Goal: Find specific page/section: Find specific page/section

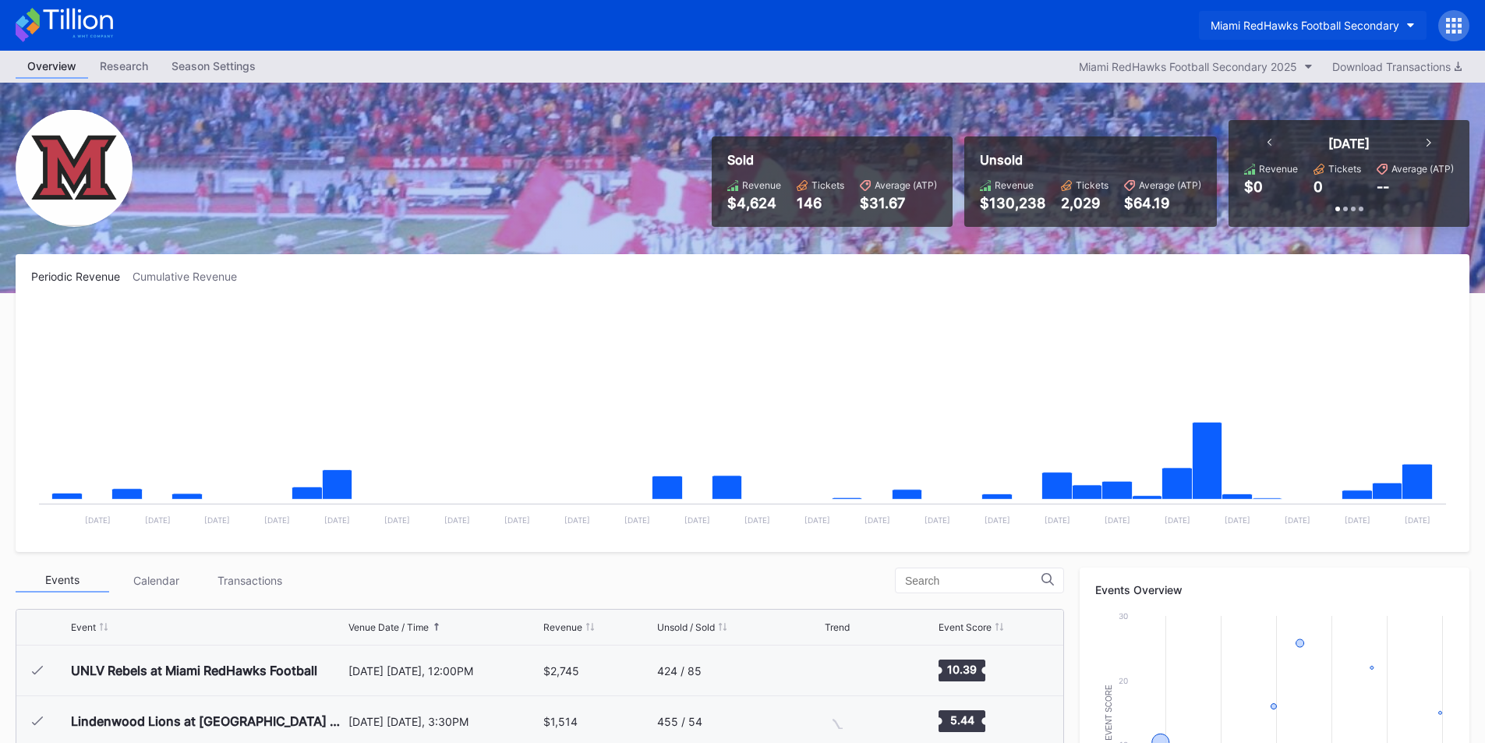
click at [1273, 23] on div "Miami RedHawks Football Secondary" at bounding box center [1304, 25] width 189 height 13
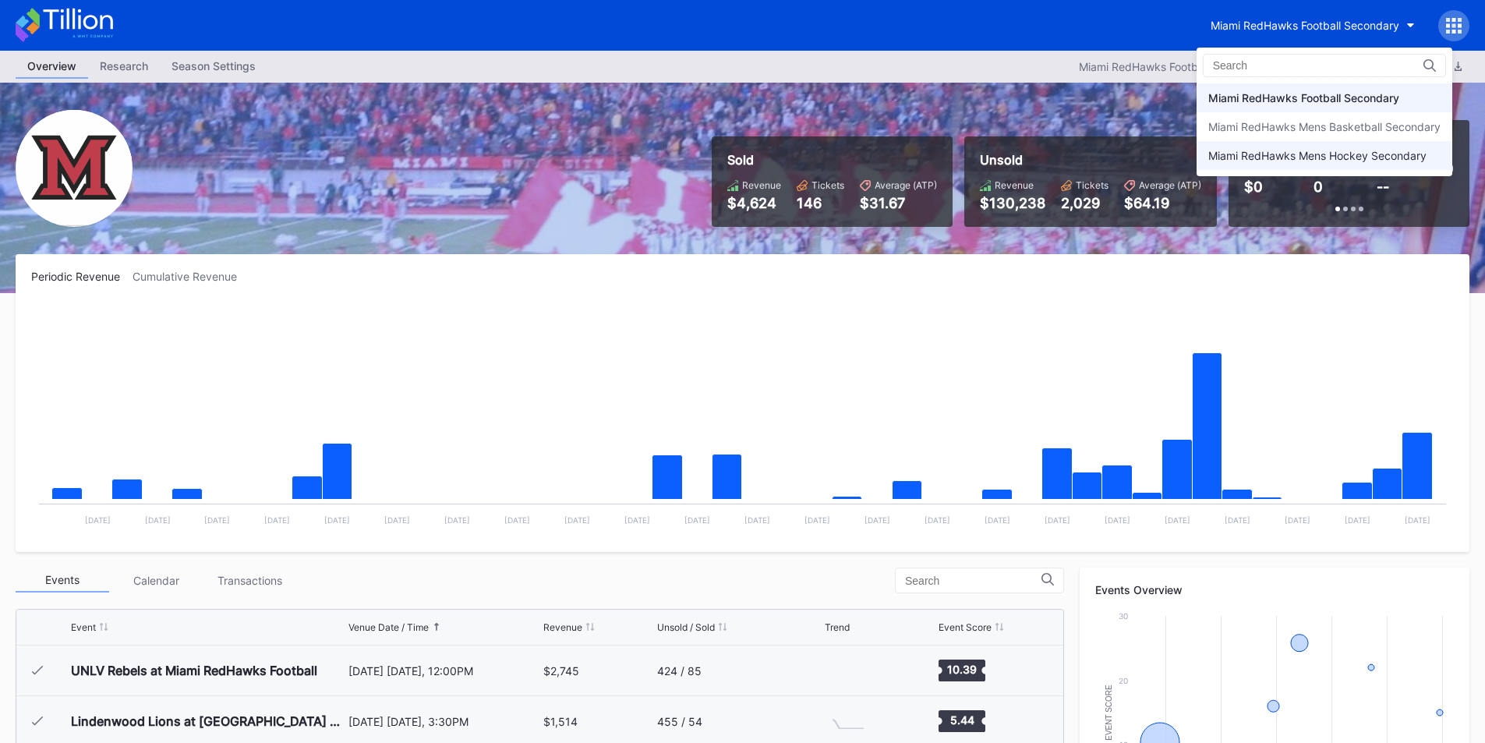
click at [1316, 168] on div "Miami RedHawks Mens Hockey Secondary" at bounding box center [1324, 155] width 256 height 29
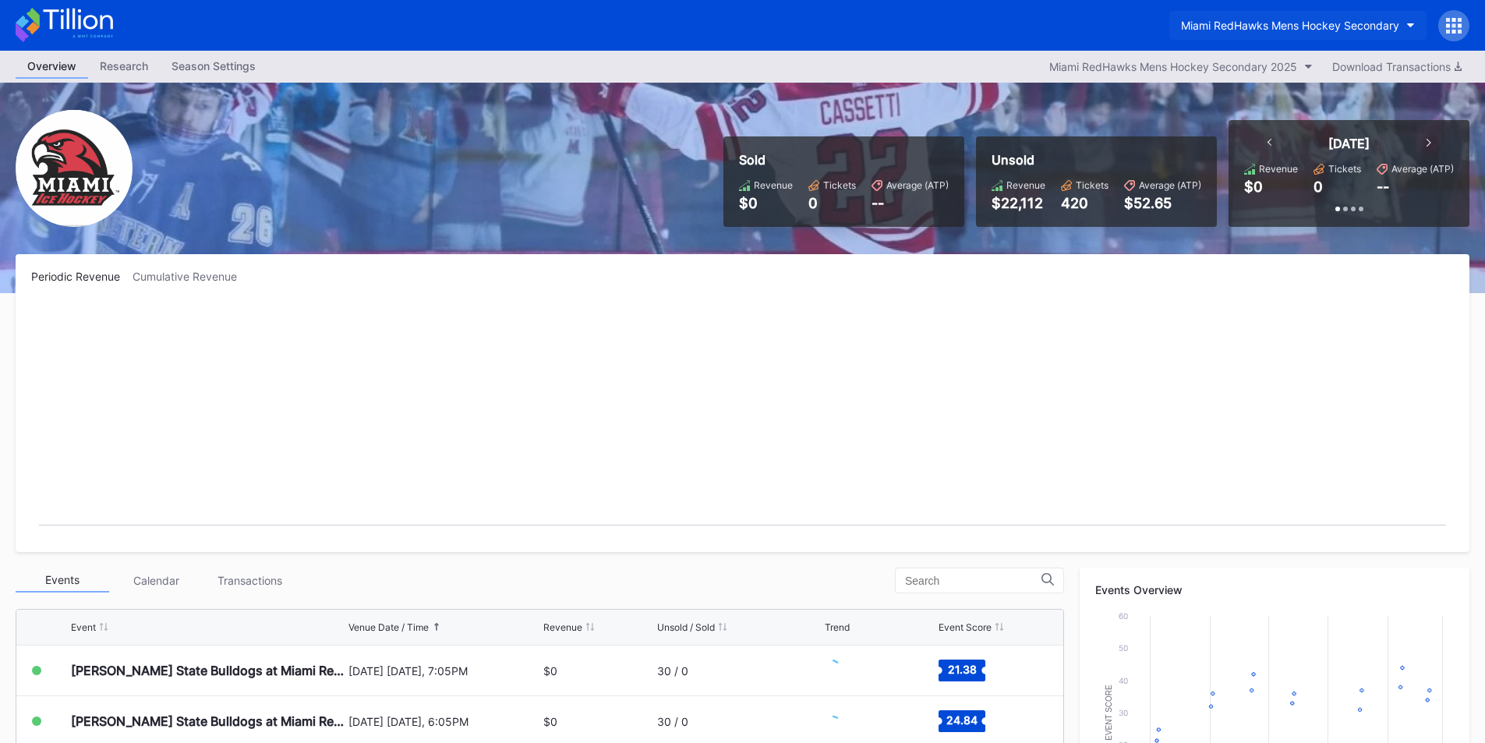
click at [1255, 26] on div "Miami RedHawks Mens Hockey Secondary" at bounding box center [1290, 25] width 218 height 13
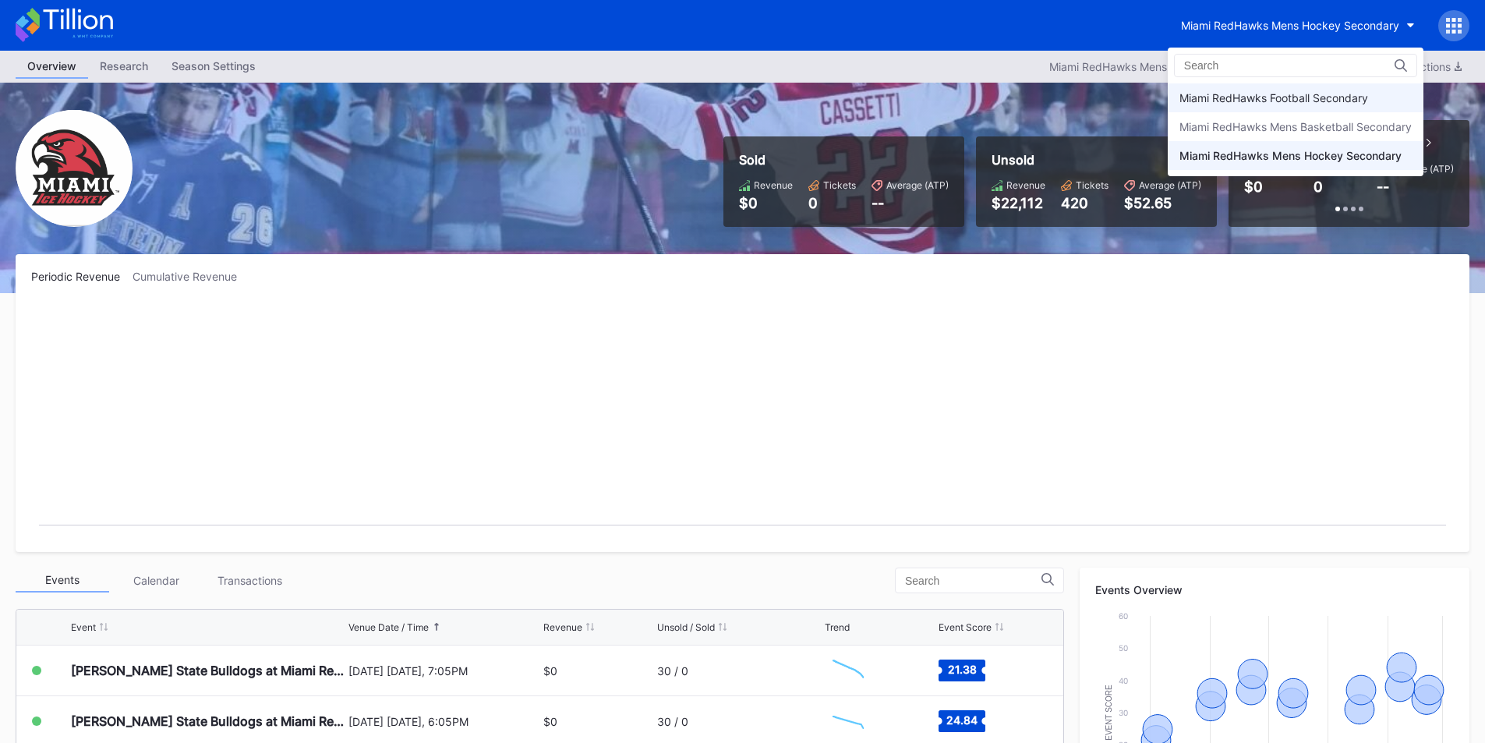
click at [1272, 97] on div "Miami RedHawks Football Secondary" at bounding box center [1273, 97] width 189 height 13
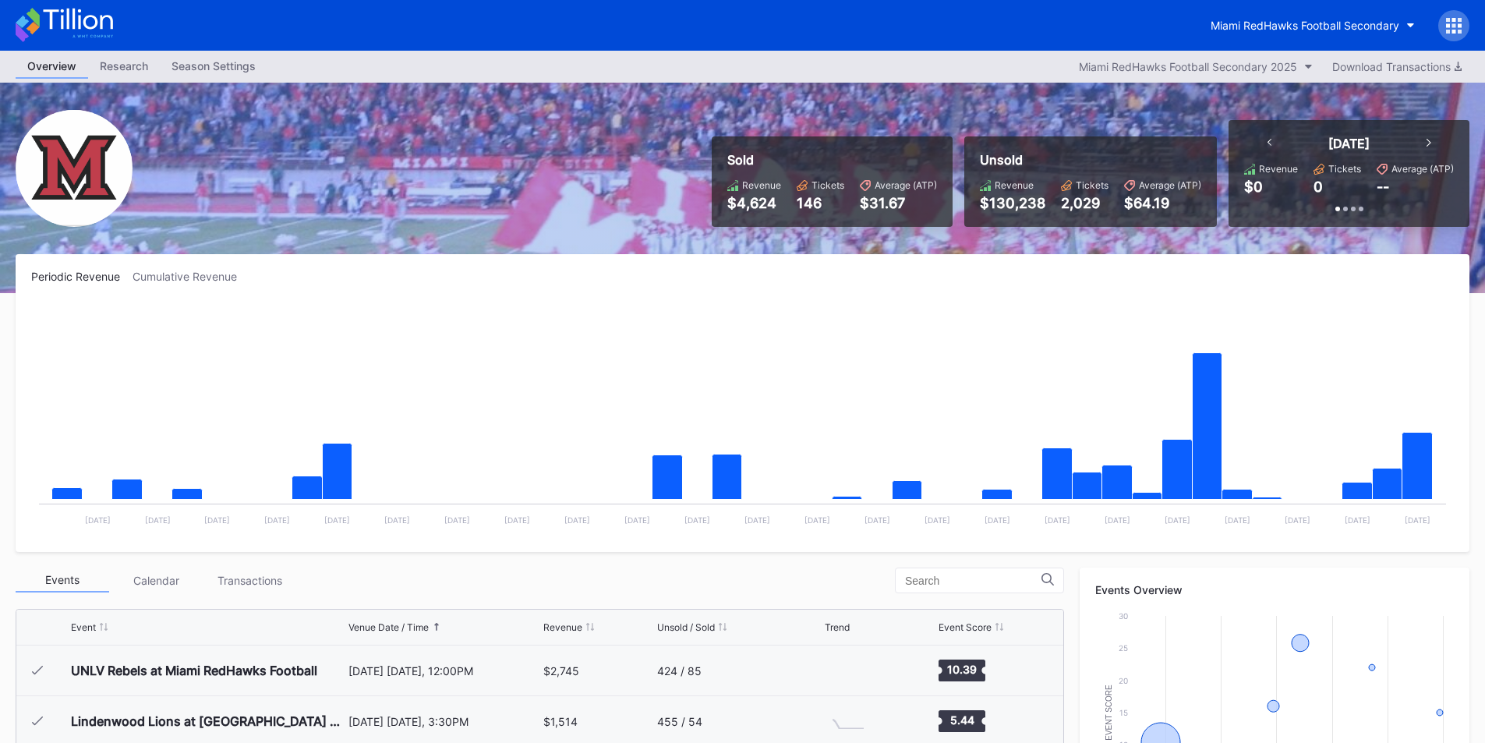
click at [1022, 26] on div "Miami RedHawks Football Secondary" at bounding box center [742, 25] width 1485 height 51
